Goal: Contribute content: Contribute content

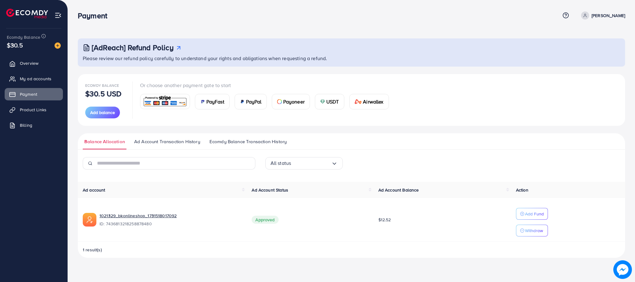
click at [34, 108] on span "Product Links" at bounding box center [33, 110] width 27 height 6
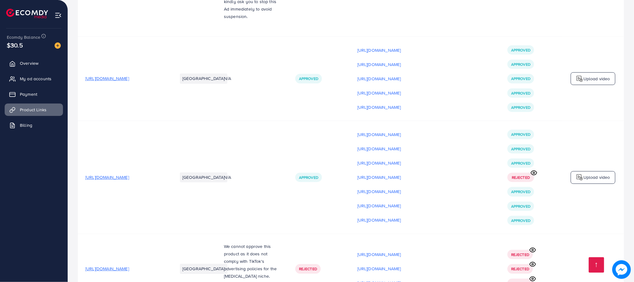
scroll to position [8453, 0]
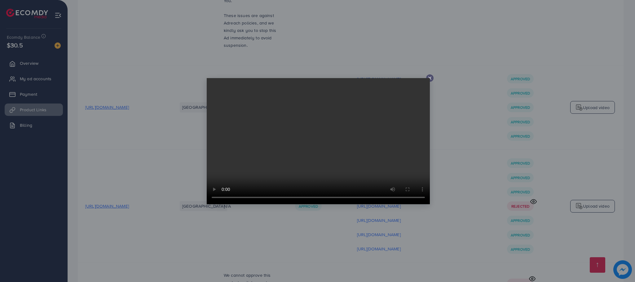
click at [430, 77] on icon at bounding box center [429, 78] width 5 height 5
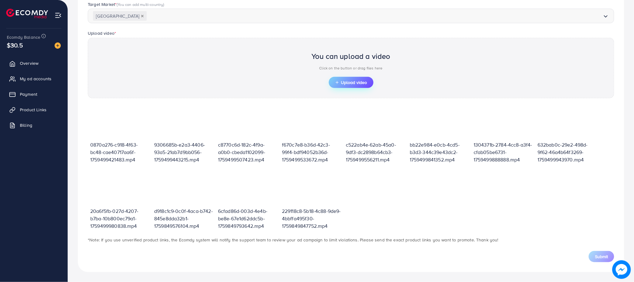
click at [353, 81] on span "Upload video" at bounding box center [351, 82] width 32 height 4
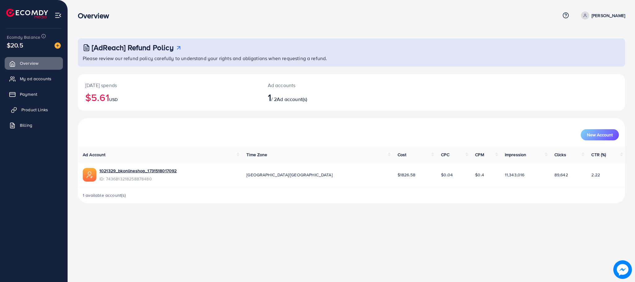
click at [40, 110] on span "Product Links" at bounding box center [34, 110] width 27 height 6
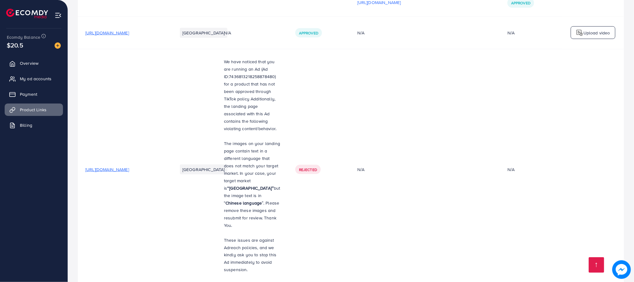
scroll to position [8555, 0]
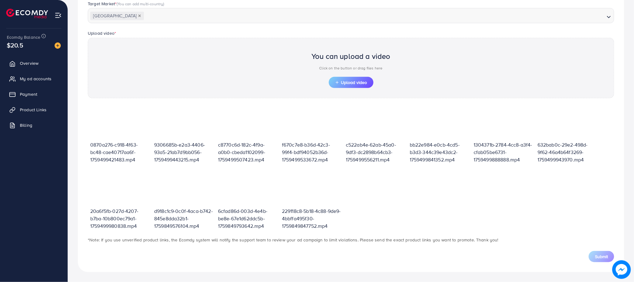
scroll to position [172, 0]
click at [351, 82] on span "Upload video" at bounding box center [351, 82] width 32 height 4
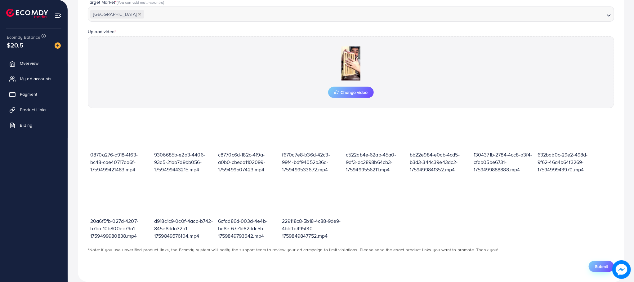
click at [595, 267] on span "Submit" at bounding box center [600, 266] width 13 height 6
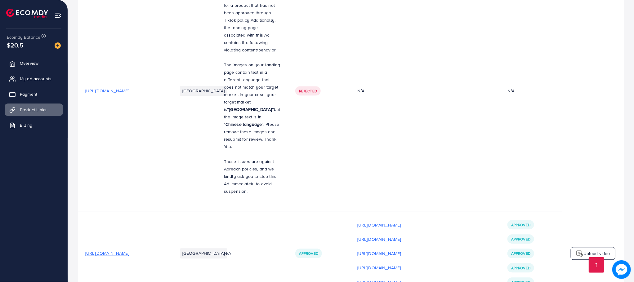
scroll to position [8336, 0]
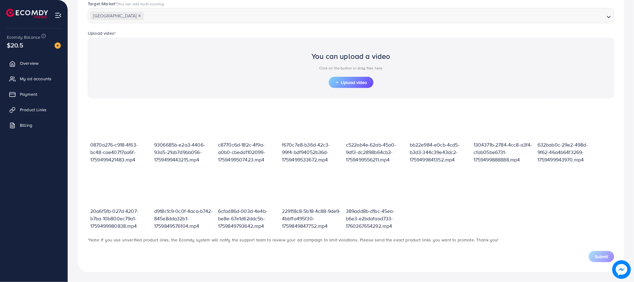
scroll to position [172, 0]
click at [350, 87] on button "Upload video" at bounding box center [351, 82] width 45 height 11
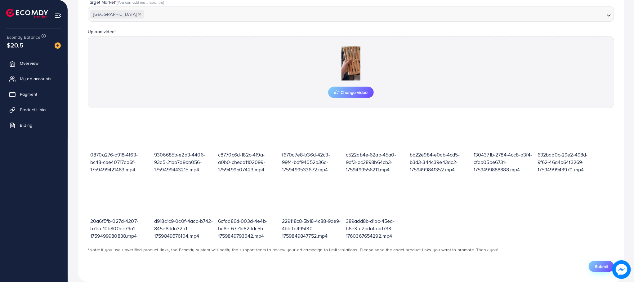
click at [594, 265] on button "Submit" at bounding box center [600, 266] width 25 height 11
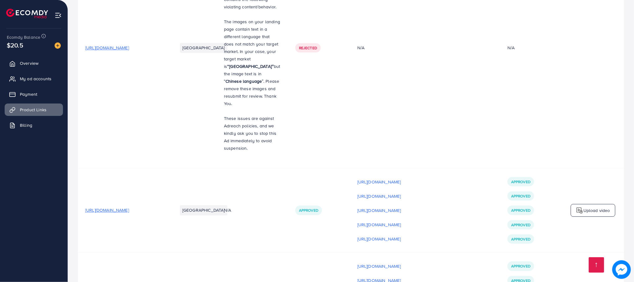
scroll to position [8584, 0]
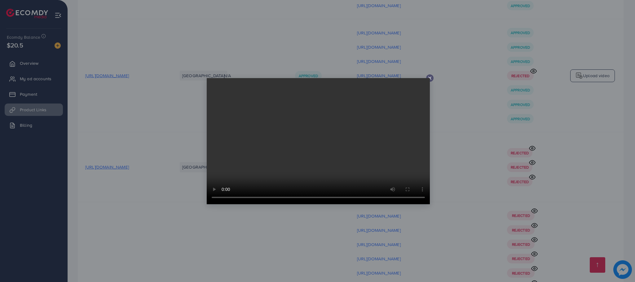
click at [430, 78] on video at bounding box center [318, 141] width 223 height 126
click at [428, 77] on icon at bounding box center [429, 78] width 5 height 5
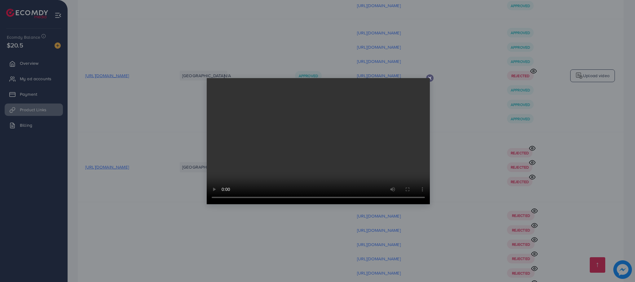
click at [429, 78] on video at bounding box center [318, 141] width 223 height 126
click at [430, 77] on icon at bounding box center [429, 78] width 5 height 5
